Goal: Information Seeking & Learning: Learn about a topic

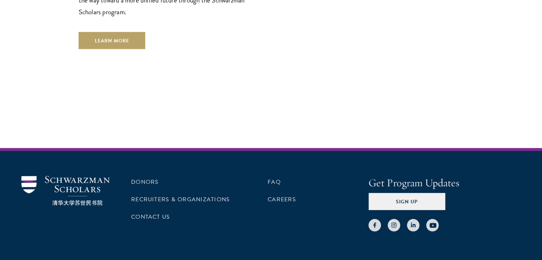
scroll to position [2150, 0]
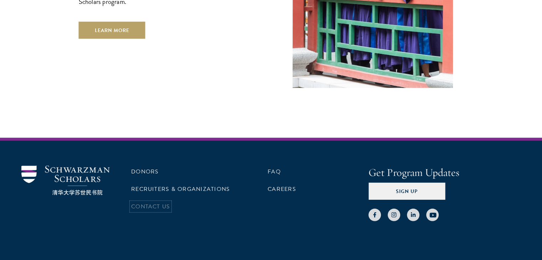
click at [150, 203] on link "Contact Us" at bounding box center [150, 207] width 39 height 9
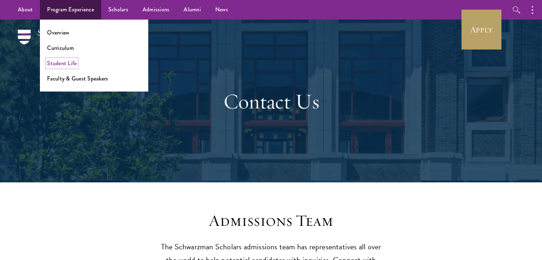
click at [63, 63] on link "Student Life" at bounding box center [62, 63] width 30 height 8
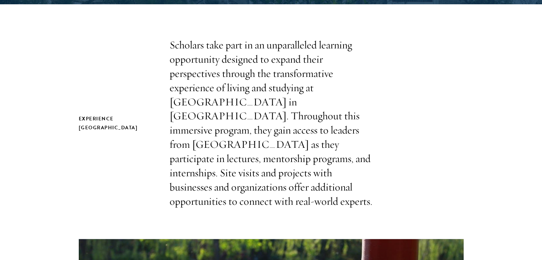
scroll to position [214, 0]
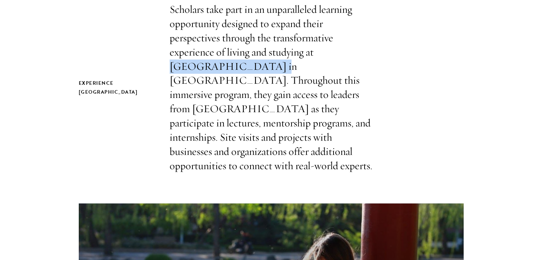
drag, startPoint x: 318, startPoint y: 51, endPoint x: 212, endPoint y: 70, distance: 107.6
click at [212, 70] on p "Scholars take part in an unparalleled learning opportunity designed to expand t…" at bounding box center [271, 87] width 203 height 171
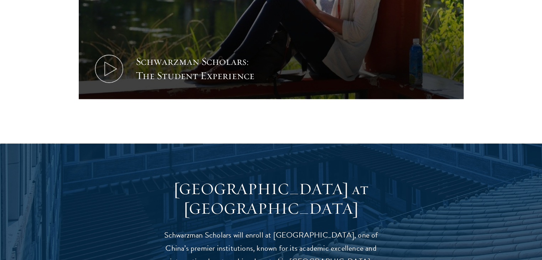
scroll to position [642, 0]
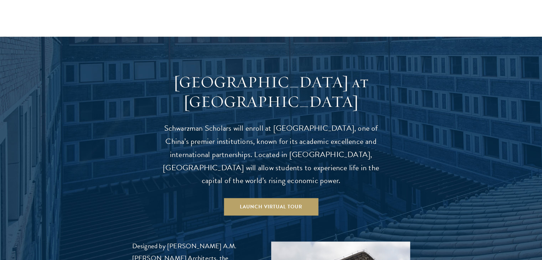
click at [185, 72] on h3 "[GEOGRAPHIC_DATA] at [GEOGRAPHIC_DATA]" at bounding box center [271, 92] width 221 height 40
drag, startPoint x: 185, startPoint y: 70, endPoint x: 304, endPoint y: 78, distance: 119.4
click at [346, 85] on h3 "[GEOGRAPHIC_DATA] at [GEOGRAPHIC_DATA]" at bounding box center [271, 92] width 221 height 40
drag, startPoint x: 198, startPoint y: 76, endPoint x: 186, endPoint y: 73, distance: 12.6
click at [198, 76] on h3 "[GEOGRAPHIC_DATA] at [GEOGRAPHIC_DATA]" at bounding box center [271, 92] width 221 height 40
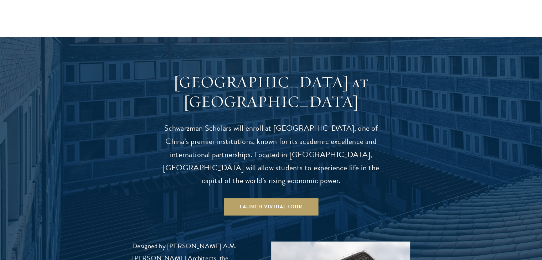
click at [181, 72] on h3 "[GEOGRAPHIC_DATA] at [GEOGRAPHIC_DATA]" at bounding box center [271, 92] width 221 height 40
drag, startPoint x: 184, startPoint y: 69, endPoint x: 347, endPoint y: 82, distance: 164.2
click at [352, 86] on h3 "[GEOGRAPHIC_DATA] at [GEOGRAPHIC_DATA]" at bounding box center [271, 92] width 221 height 40
copy h3 "[GEOGRAPHIC_DATA] at [GEOGRAPHIC_DATA]"
